Goal: Complete application form

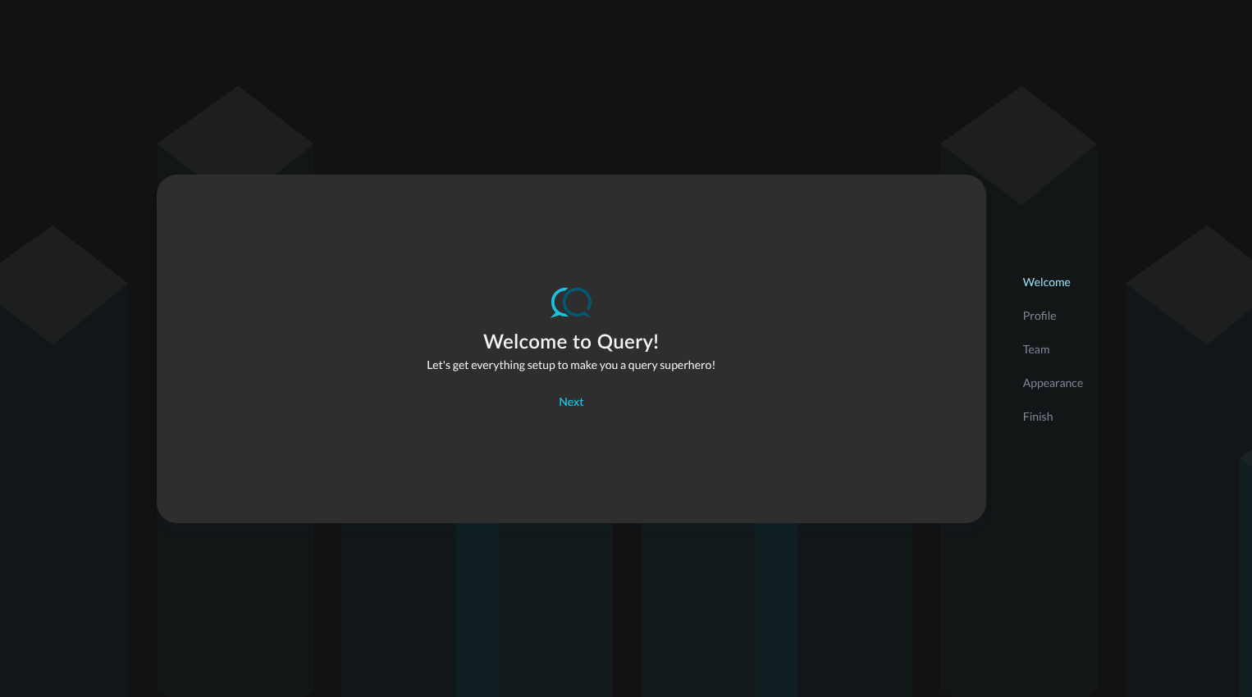
click at [1053, 319] on p "Profile" at bounding box center [1053, 315] width 61 height 17
click at [1041, 324] on div "Profile" at bounding box center [1053, 316] width 85 height 34
click at [565, 406] on div "Next" at bounding box center [571, 403] width 25 height 21
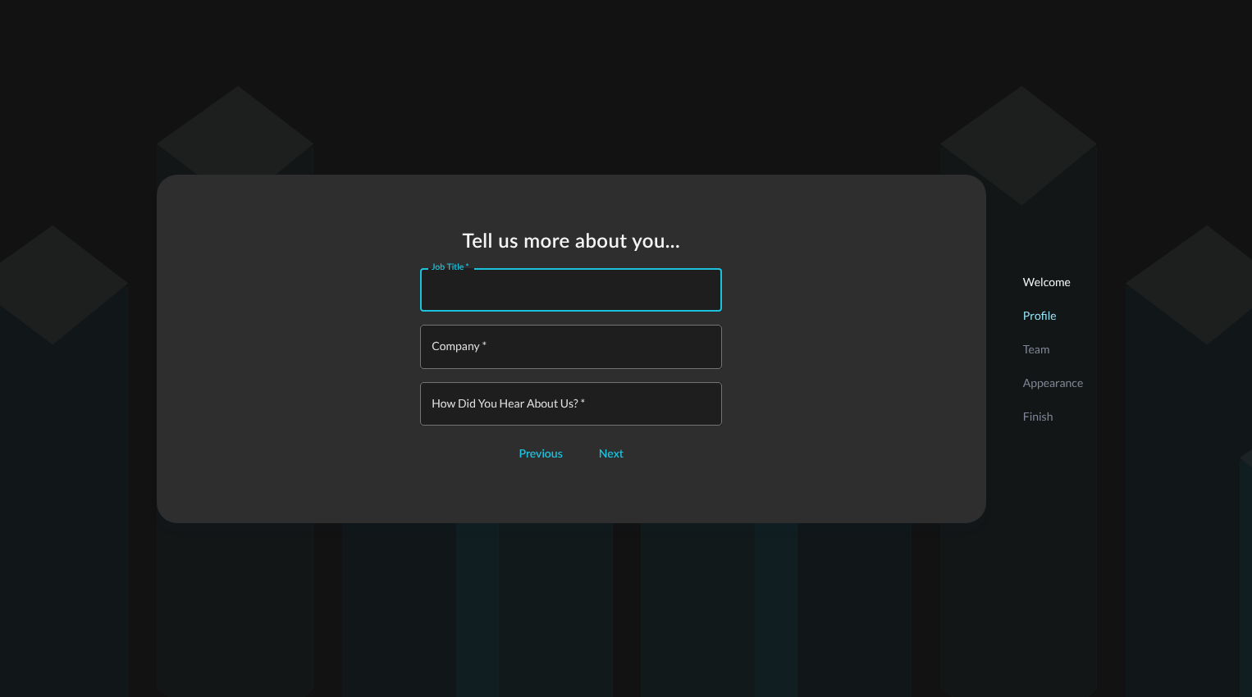
click at [523, 305] on input "Job Title   *" at bounding box center [576, 289] width 292 height 43
type input "Engineer"
click at [597, 354] on input "Company   *" at bounding box center [576, 346] width 292 height 43
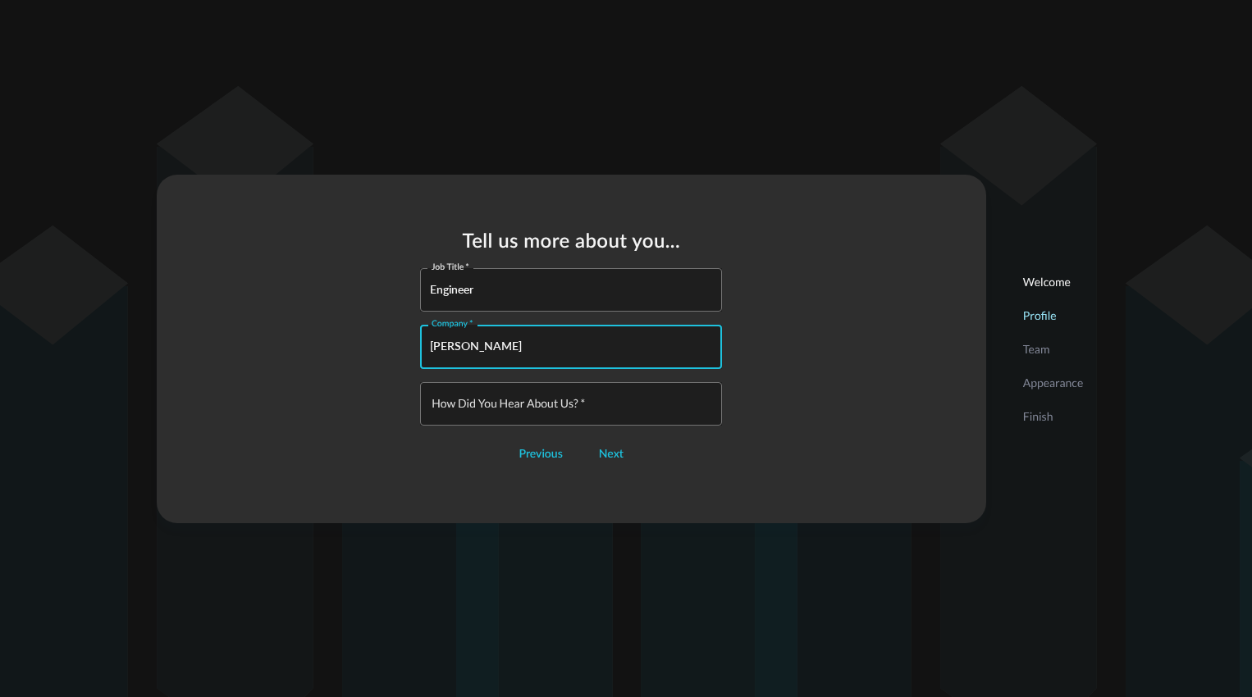
type input "Pearson"
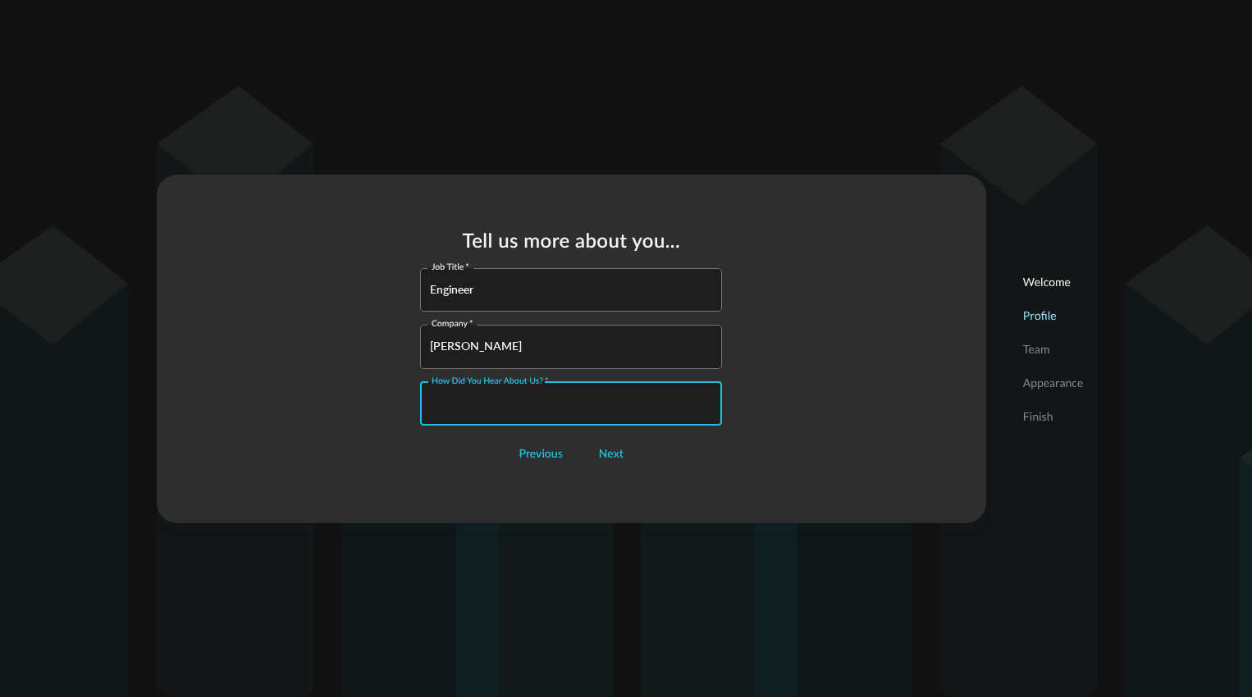
click at [601, 405] on input "How did you hear about us?   *" at bounding box center [576, 403] width 292 height 43
click at [653, 407] on input "OVer the years I've heard and been at presetnations" at bounding box center [576, 403] width 292 height 43
type input "OVer the years I've heard and been at presenations"
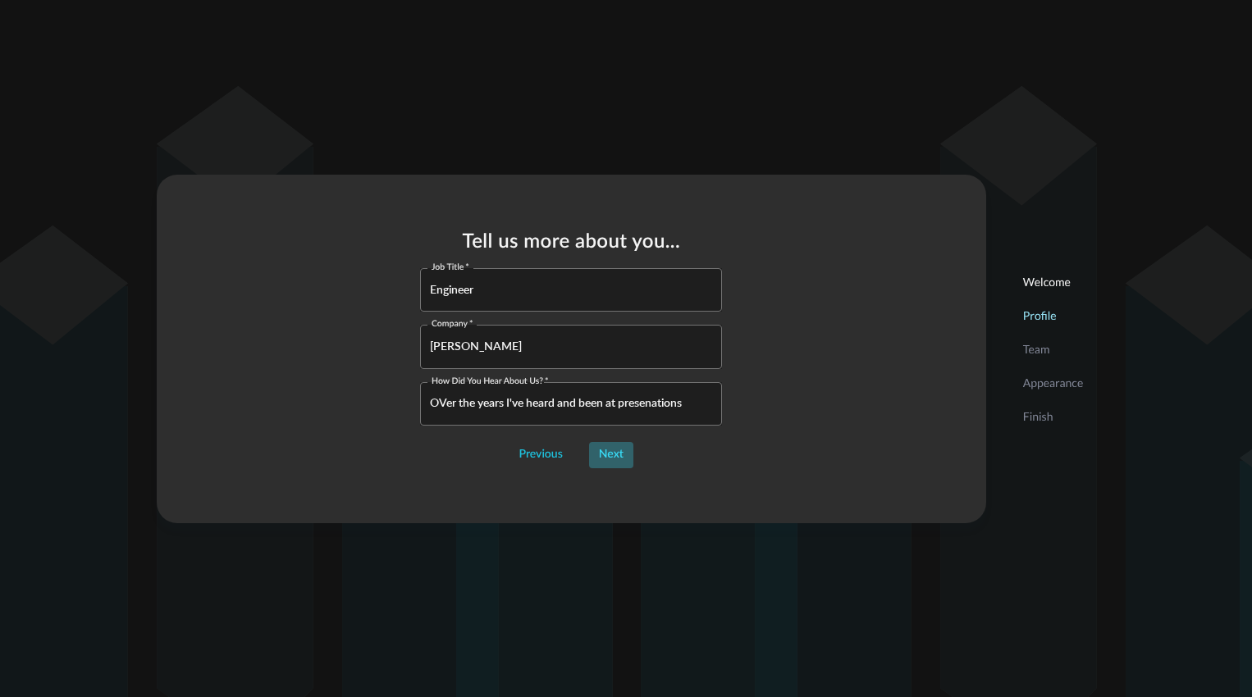
click at [624, 457] on button "Next" at bounding box center [611, 455] width 44 height 26
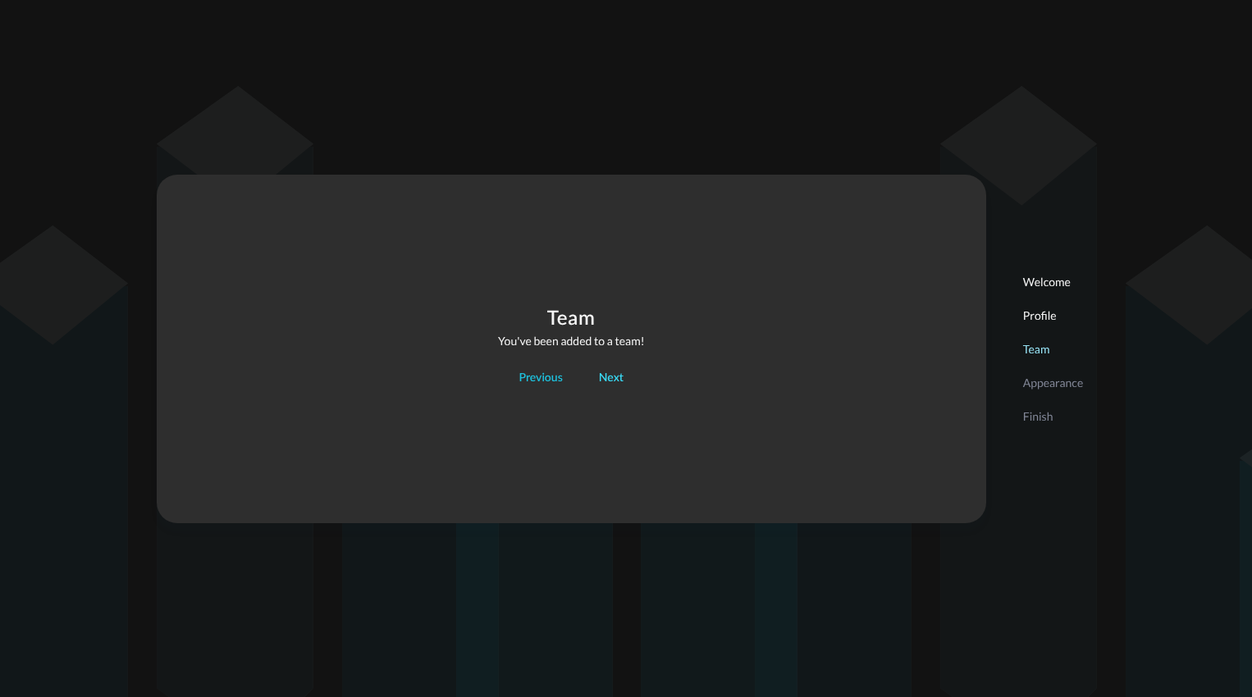
click at [613, 386] on div "Next" at bounding box center [611, 378] width 25 height 21
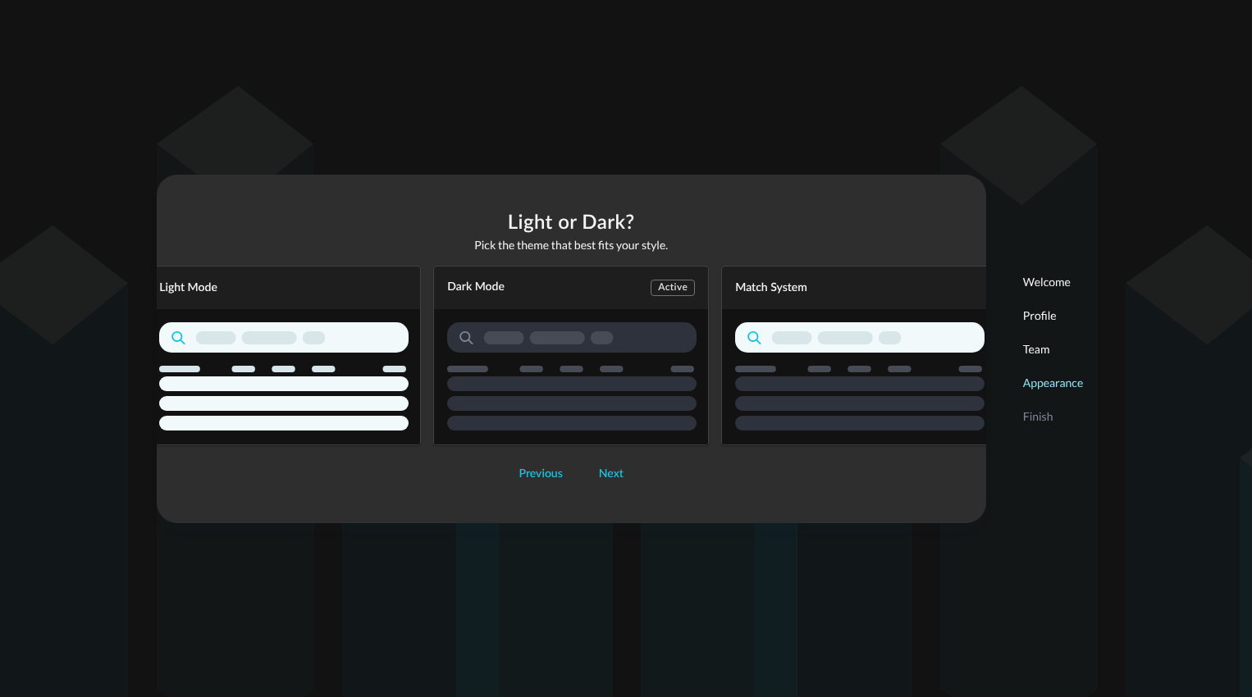
click at [774, 396] on rect "button" at bounding box center [859, 403] width 249 height 15
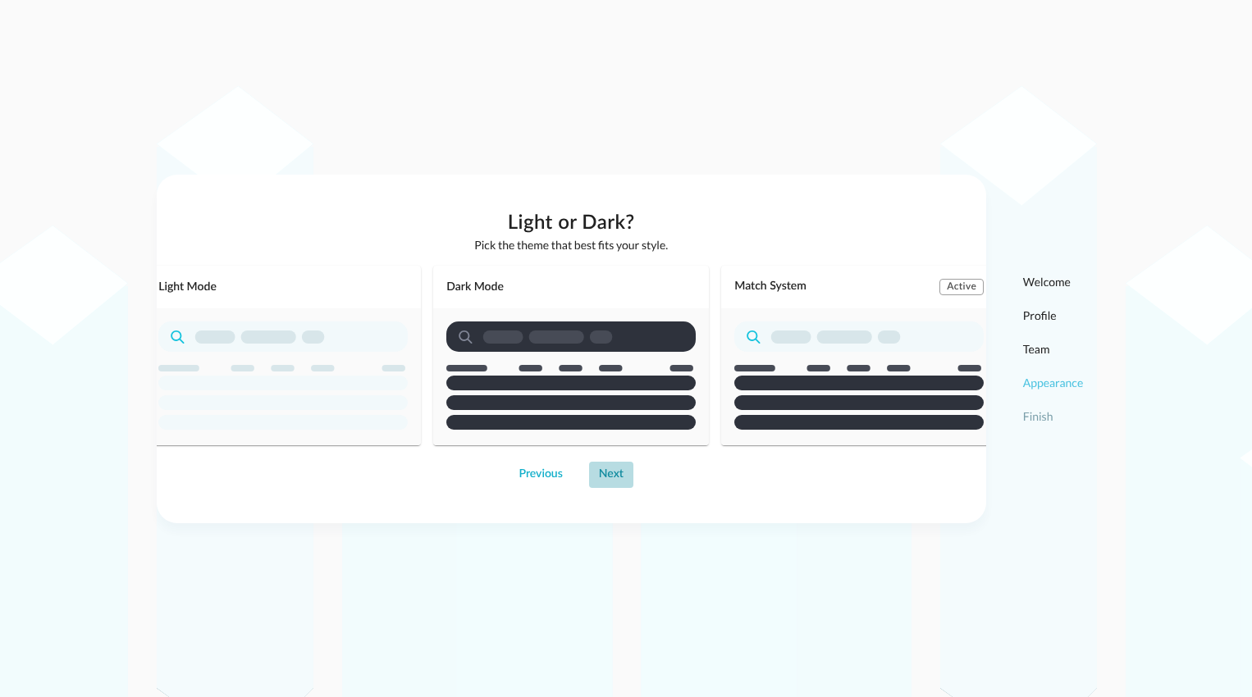
click at [613, 478] on div "Next" at bounding box center [611, 474] width 25 height 21
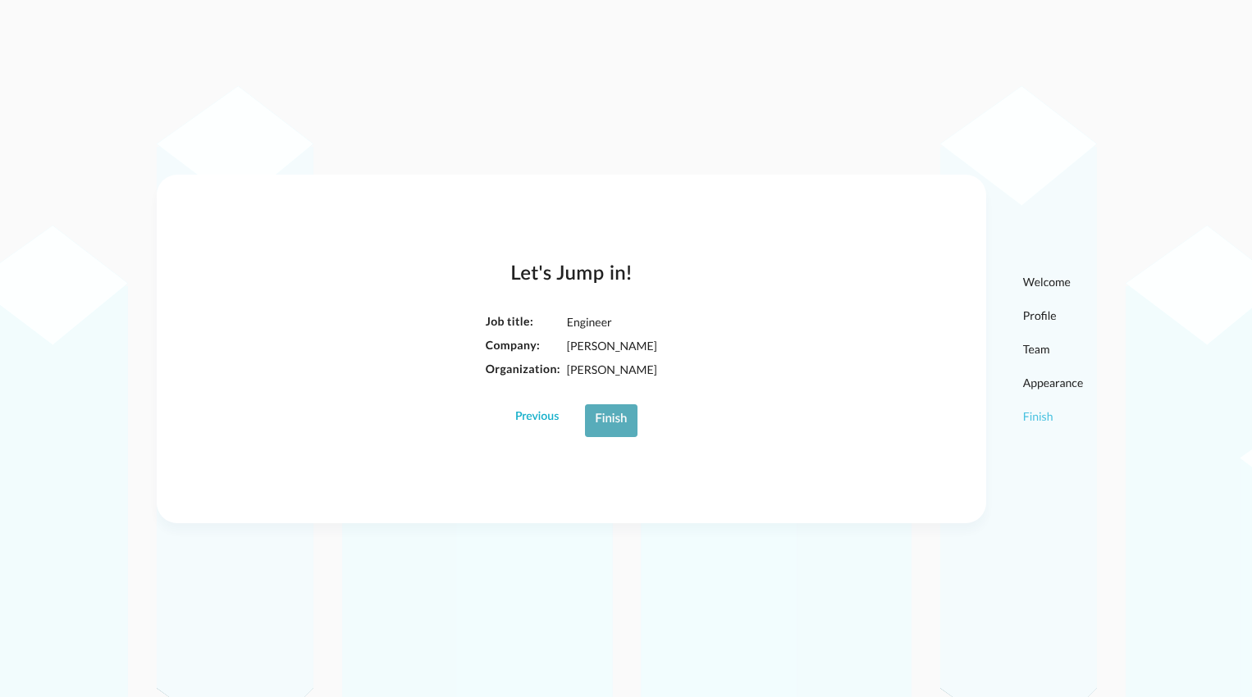
click at [613, 430] on div "Finish" at bounding box center [611, 419] width 32 height 21
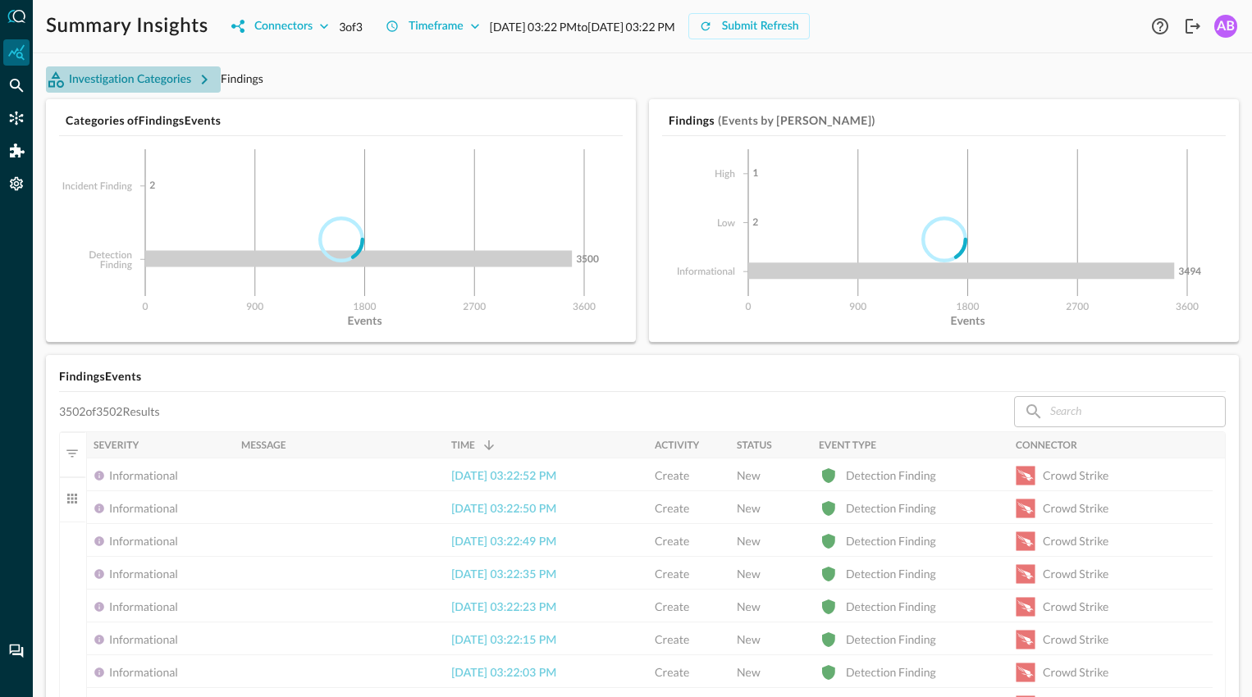
click at [129, 80] on button "Investigation Categories" at bounding box center [133, 79] width 175 height 26
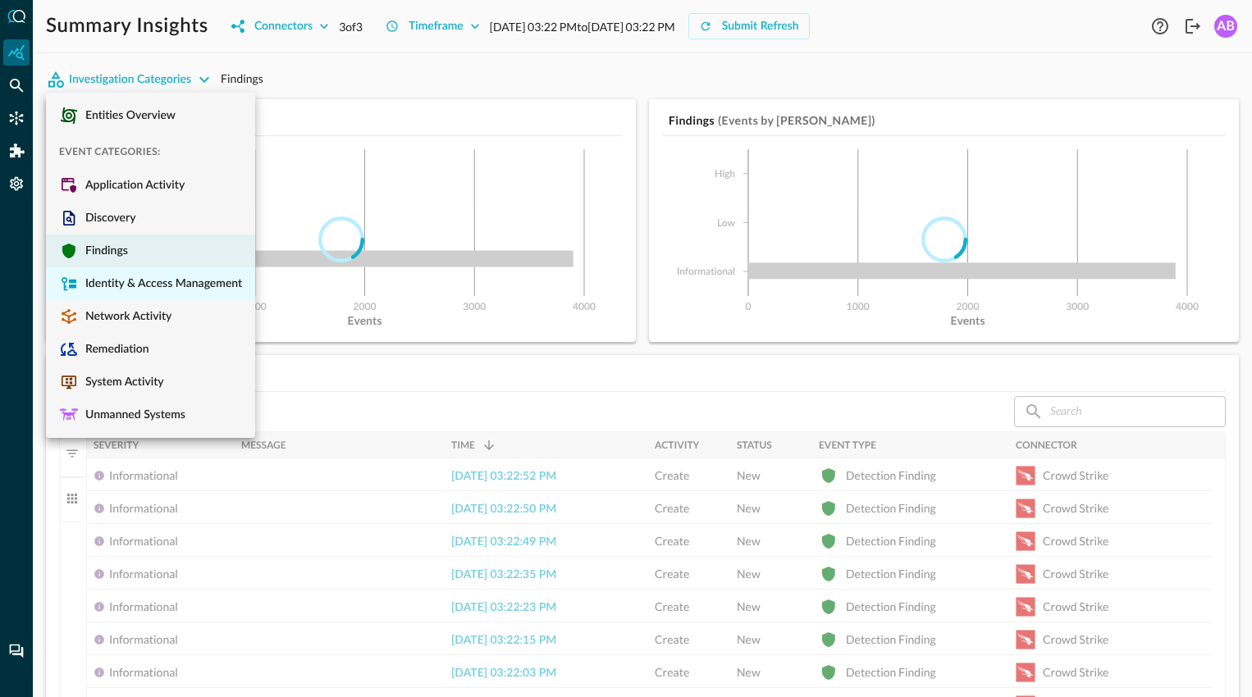
click at [106, 287] on span "Identity & Access Management" at bounding box center [160, 284] width 163 height 15
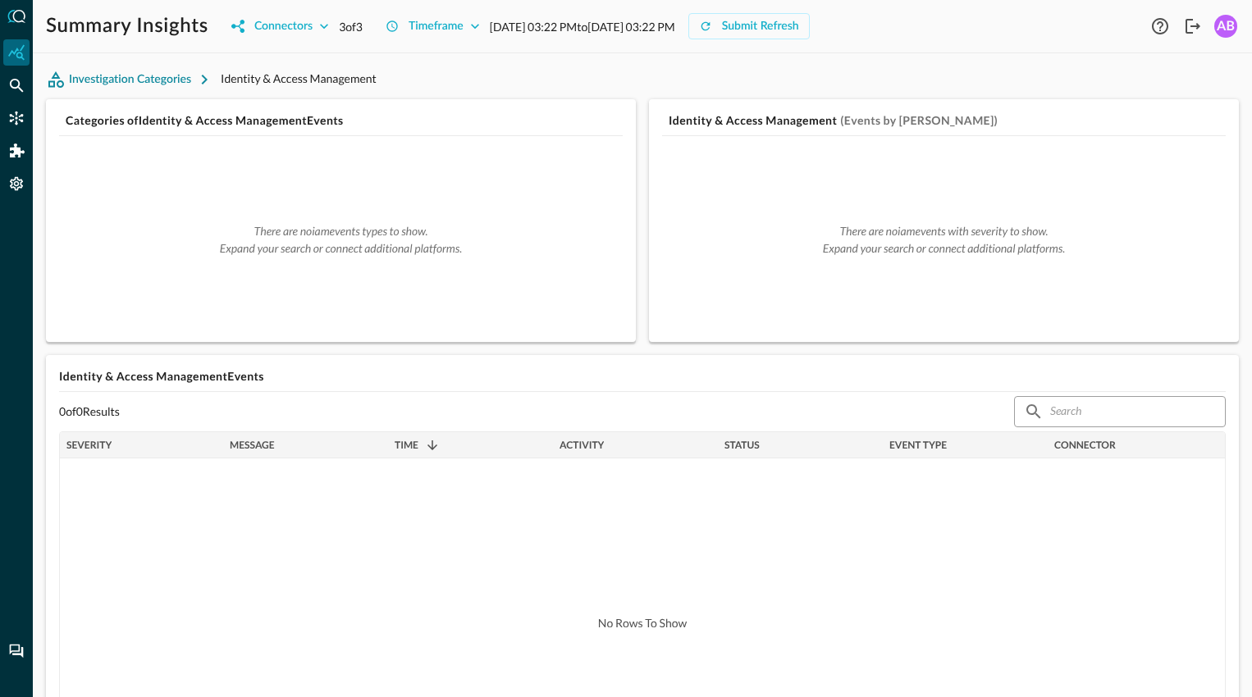
click at [115, 82] on button "Investigation Categories" at bounding box center [133, 79] width 175 height 26
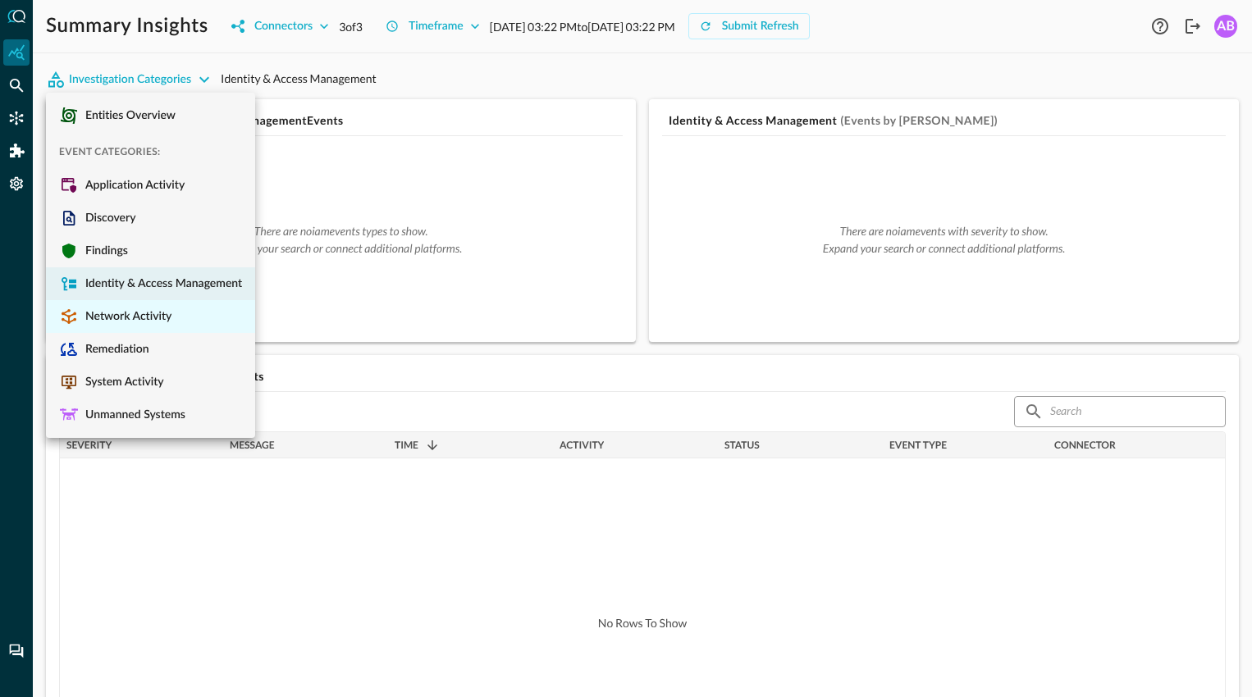
click at [114, 321] on span "Network Activity" at bounding box center [125, 316] width 93 height 15
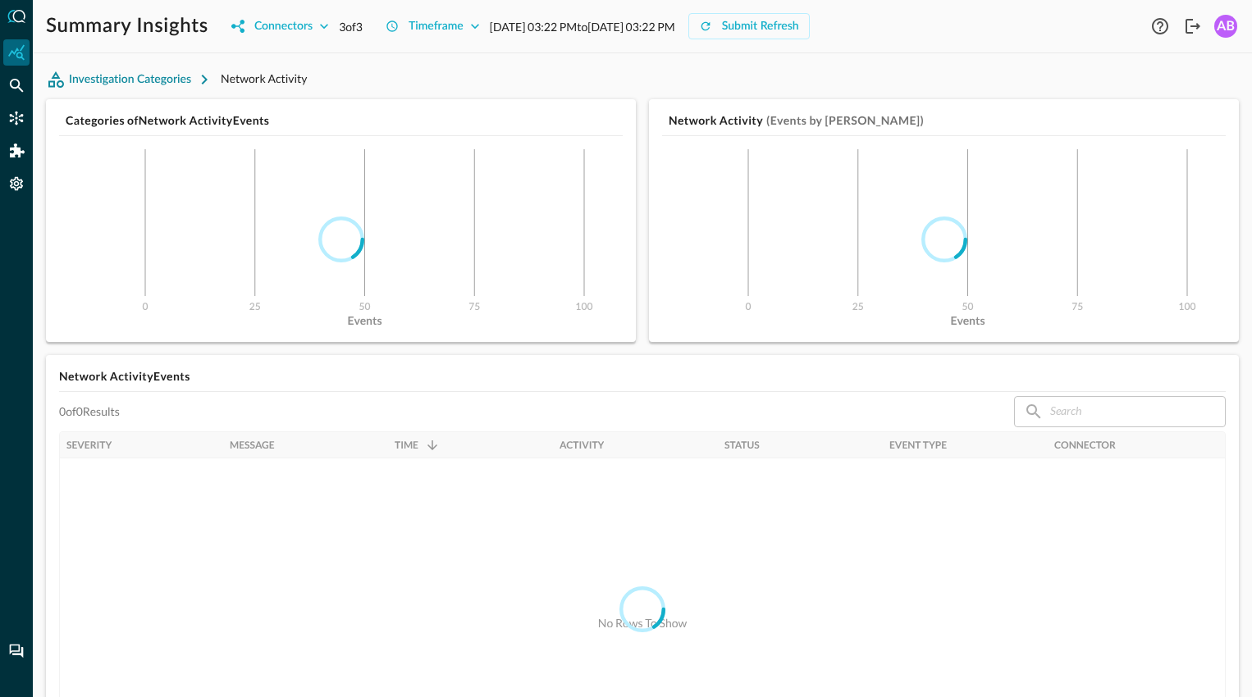
click at [97, 77] on button "Investigation Categories" at bounding box center [133, 79] width 175 height 26
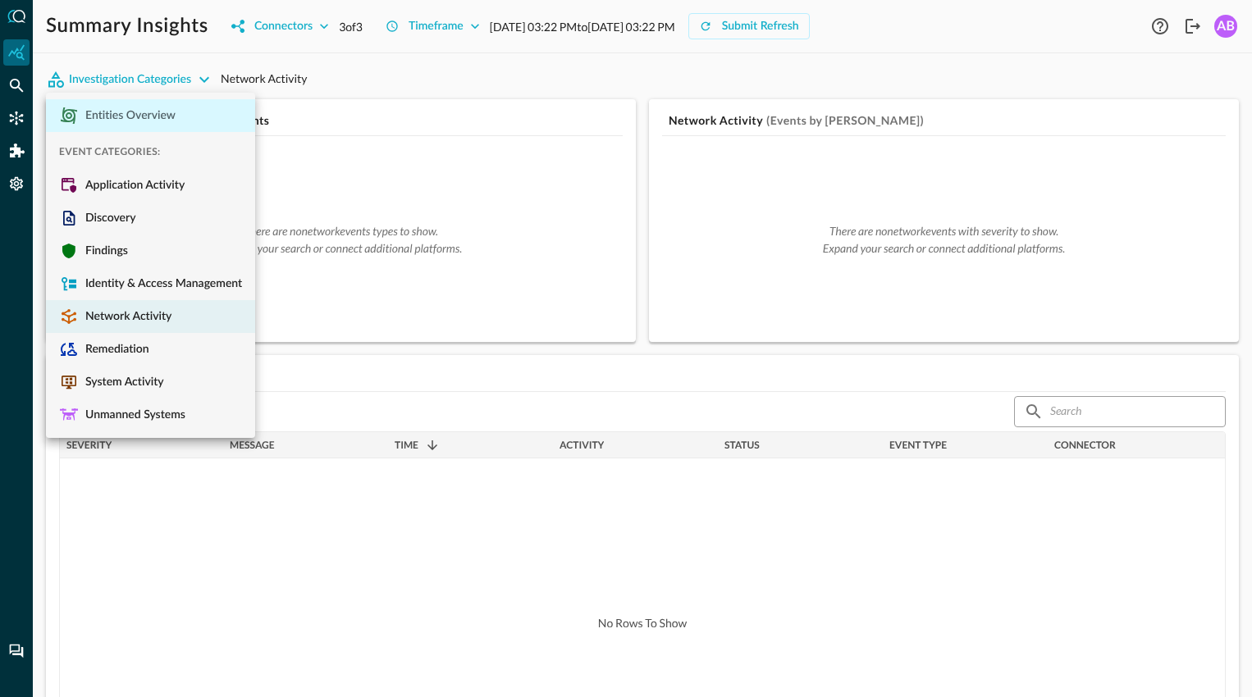
click at [102, 123] on li "Entities Overview" at bounding box center [150, 115] width 209 height 33
